Goal: Obtain resource: Obtain resource

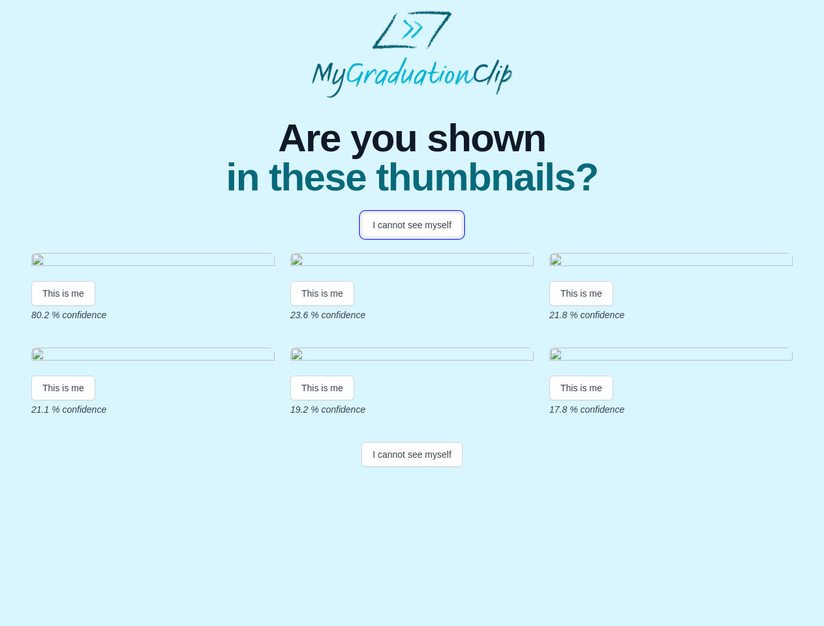
click at [412, 225] on button "I cannot see myself" at bounding box center [412, 225] width 101 height 25
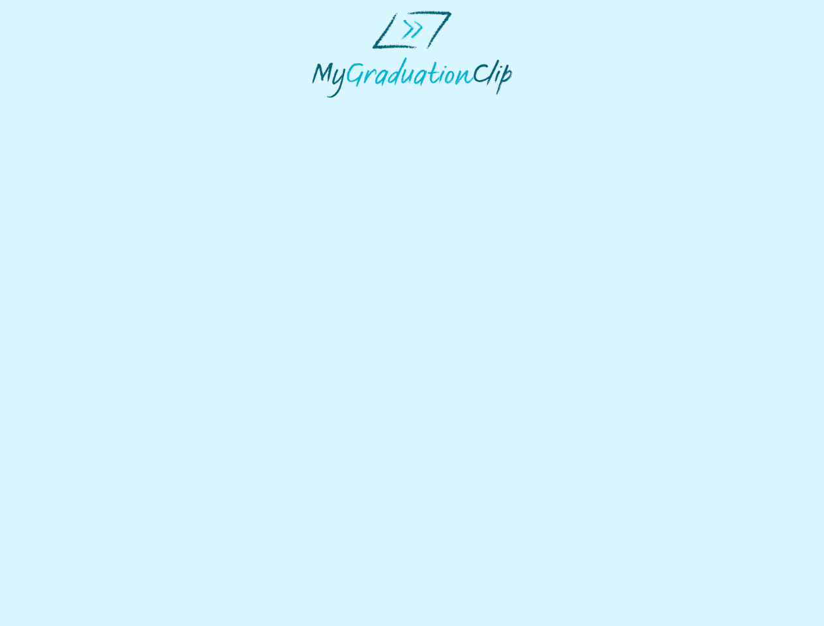
click at [63, 108] on html at bounding box center [412, 54] width 824 height 108
click at [324, 108] on html at bounding box center [412, 54] width 824 height 108
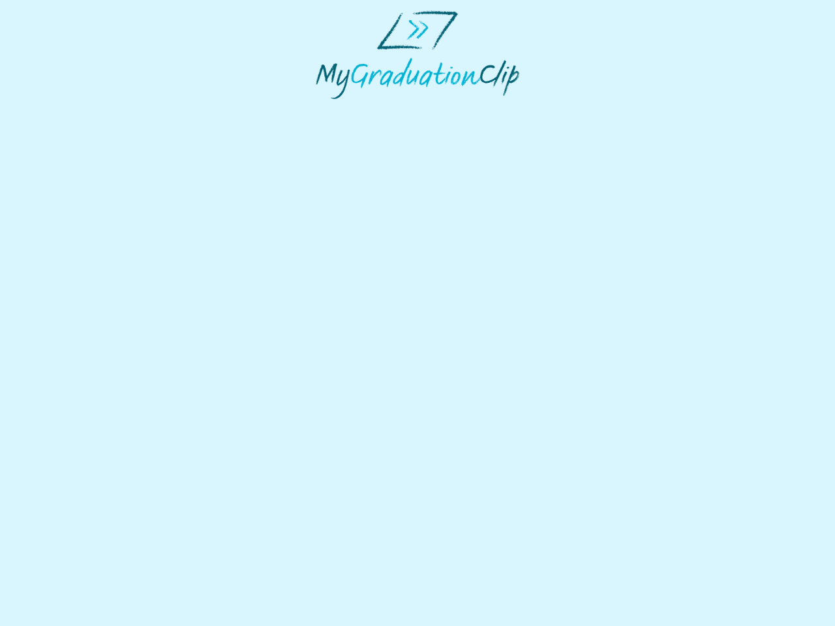
click at [585, 110] on html at bounding box center [417, 55] width 835 height 110
click at [63, 110] on html at bounding box center [417, 55] width 835 height 110
click at [324, 110] on html at bounding box center [417, 55] width 835 height 110
click at [585, 110] on html at bounding box center [417, 55] width 835 height 110
